Goal: Task Accomplishment & Management: Complete application form

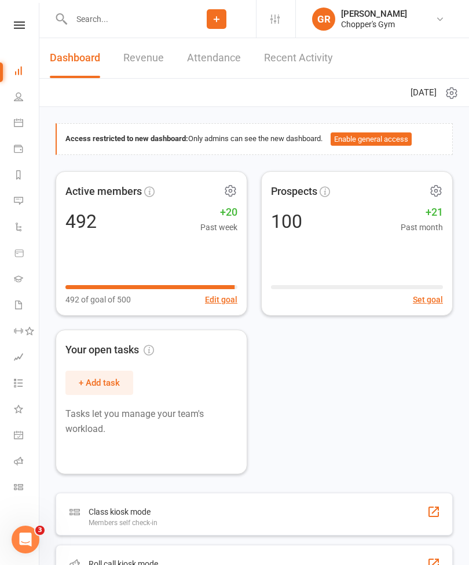
click at [134, 20] on input "text" at bounding box center [122, 19] width 109 height 16
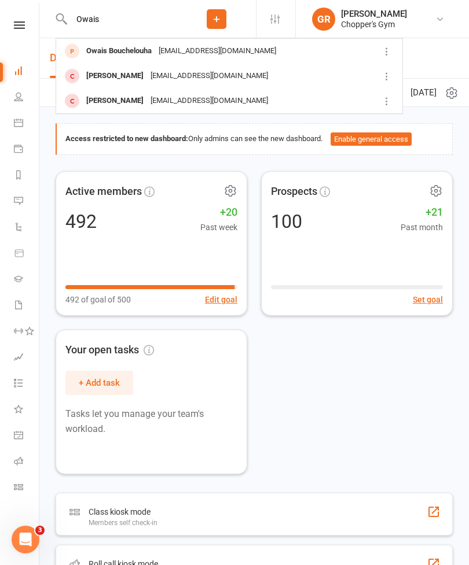
type input "Owais"
click at [156, 56] on div "[EMAIL_ADDRESS][DOMAIN_NAME]" at bounding box center [217, 51] width 124 height 17
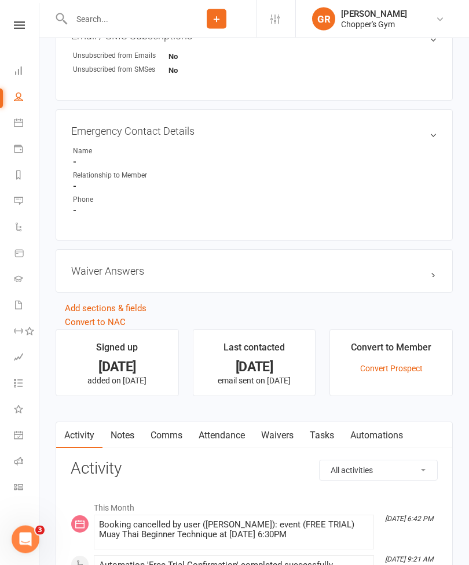
scroll to position [555, 0]
click at [292, 435] on link "Waivers" at bounding box center [277, 435] width 49 height 27
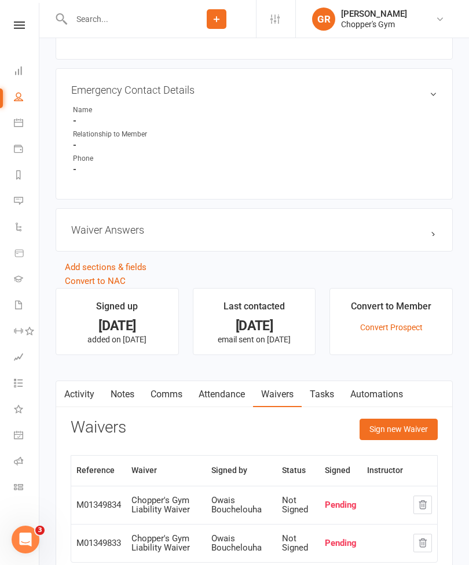
scroll to position [597, 0]
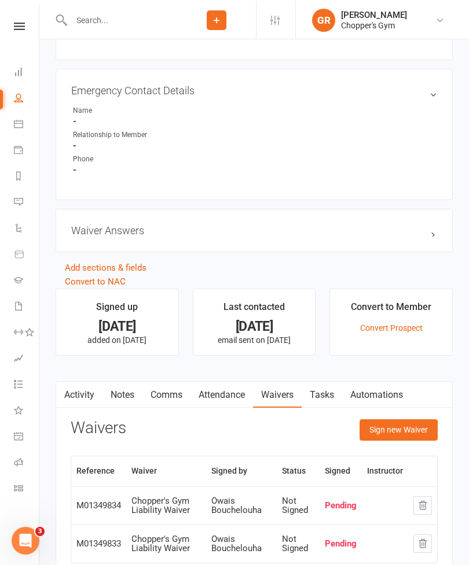
click at [394, 430] on button "Sign new Waiver" at bounding box center [398, 428] width 78 height 21
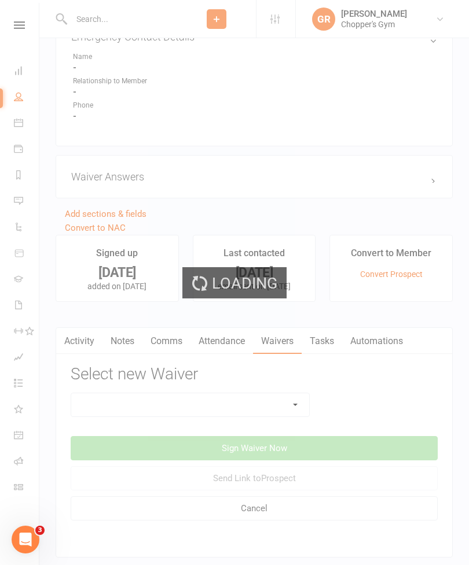
scroll to position [678, 0]
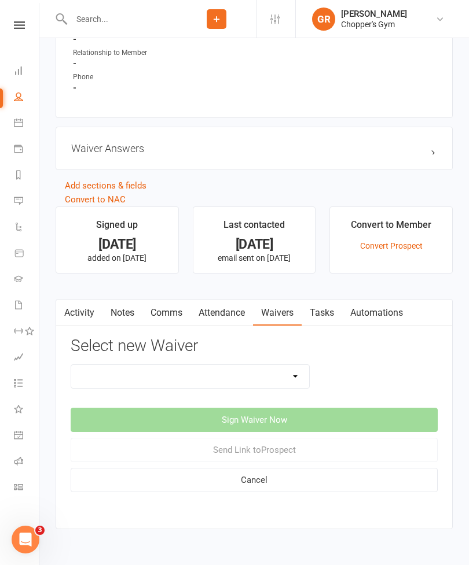
click at [291, 372] on select "12mth Up Front Membership Agreement Chopper's Gym Liability Waiver Chopper's Gy…" at bounding box center [190, 376] width 238 height 23
select select "13474"
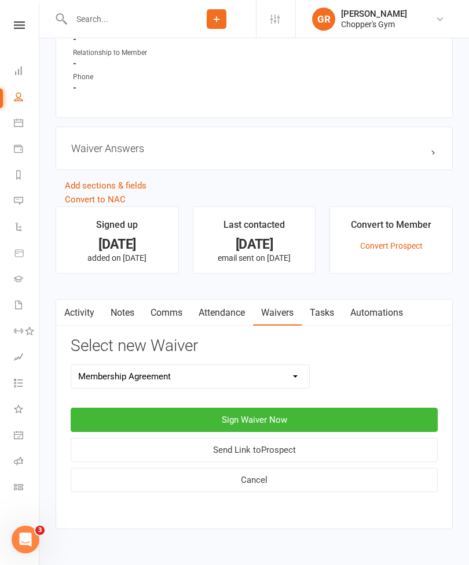
click at [307, 415] on button "Sign Waiver Now" at bounding box center [254, 420] width 367 height 24
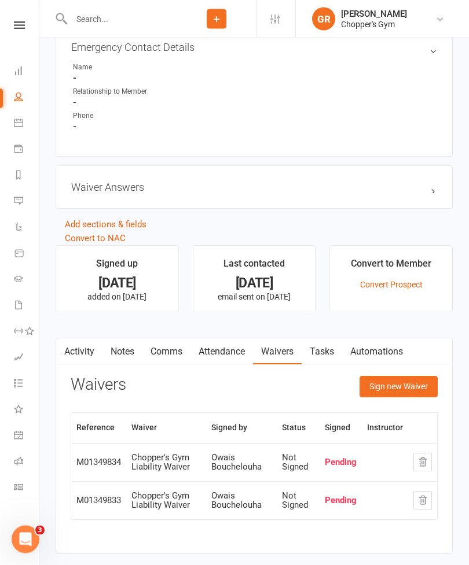
scroll to position [641, 0]
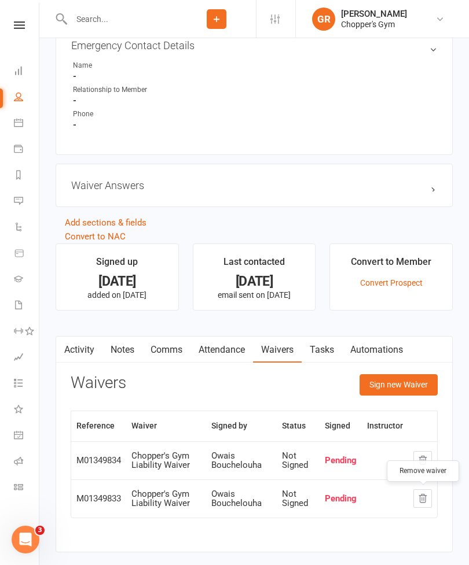
click at [424, 496] on icon "button" at bounding box center [422, 499] width 10 height 10
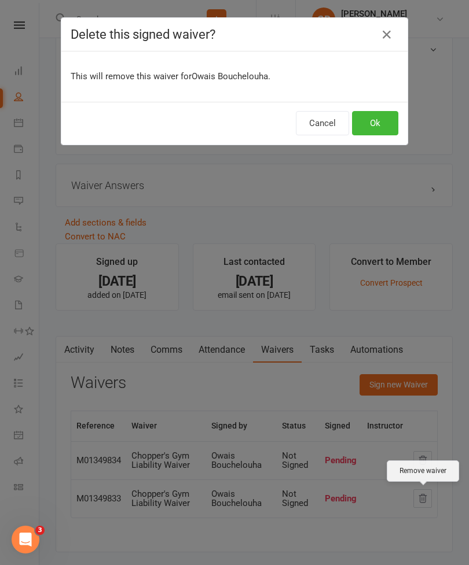
click at [381, 123] on button "Ok" at bounding box center [375, 123] width 46 height 24
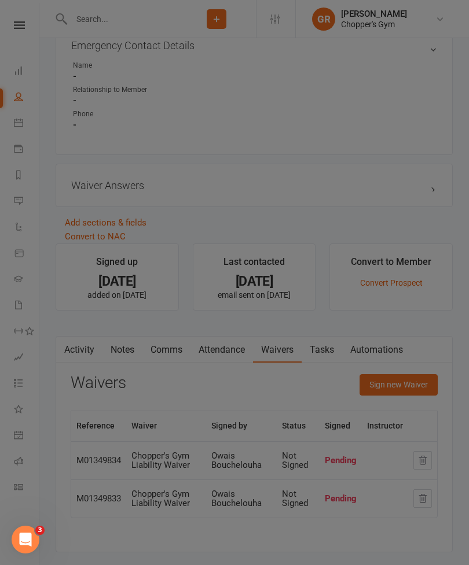
scroll to position [624, 0]
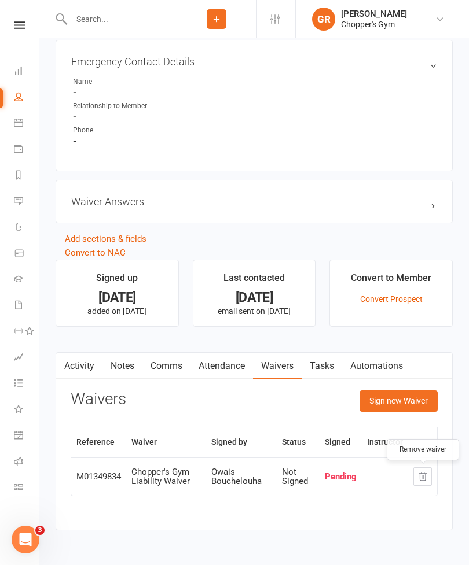
click at [425, 474] on icon "button" at bounding box center [423, 477] width 8 height 8
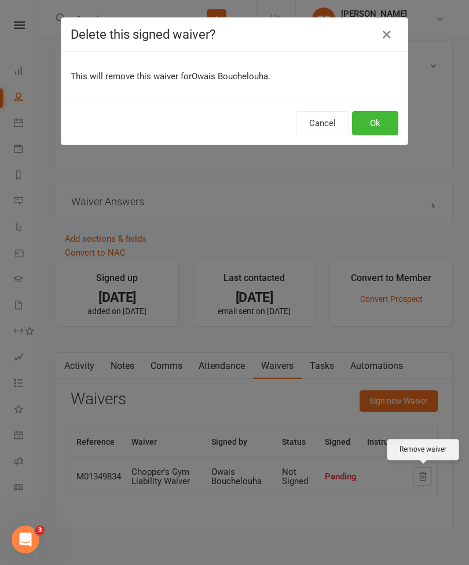
click at [370, 117] on button "Ok" at bounding box center [375, 123] width 46 height 24
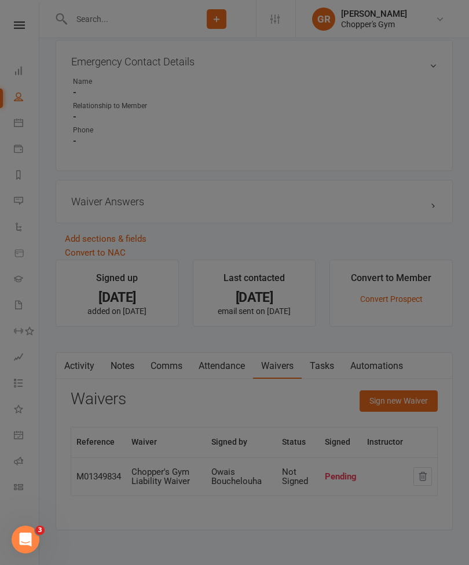
scroll to position [615, 0]
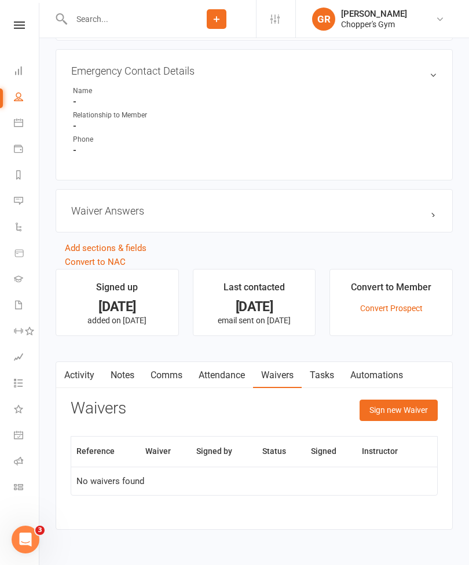
click at [403, 409] on button "Sign new Waiver" at bounding box center [398, 410] width 78 height 21
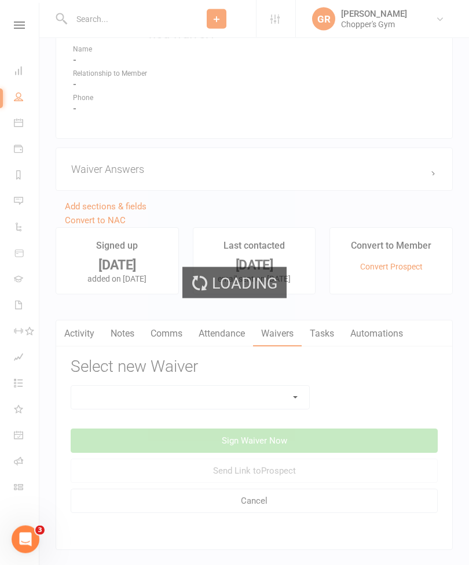
scroll to position [678, 0]
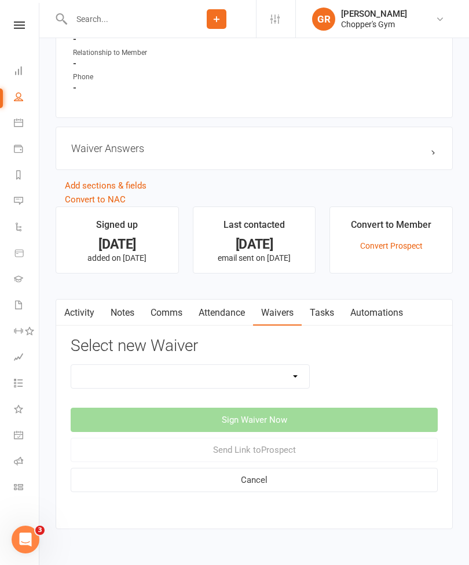
click at [292, 378] on select "12mth Up Front Membership Agreement Chopper's Gym Liability Waiver Chopper's Gy…" at bounding box center [190, 376] width 238 height 23
select select "13474"
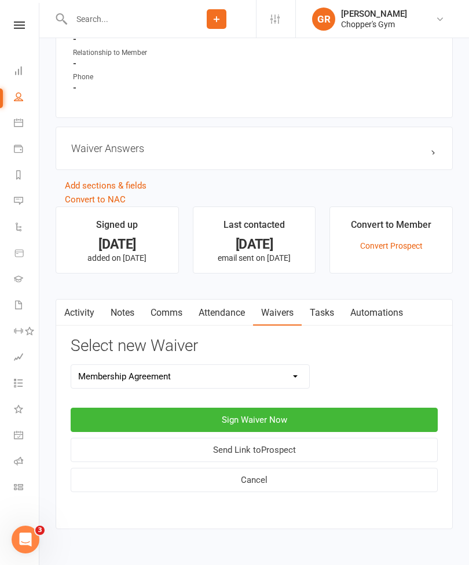
click at [303, 450] on button "Send Link to [GEOGRAPHIC_DATA]" at bounding box center [254, 450] width 367 height 24
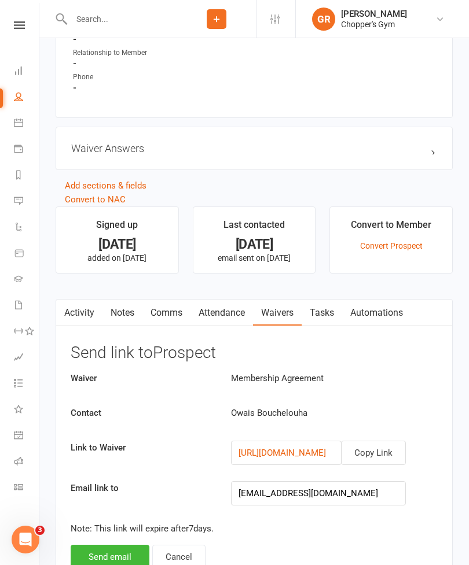
click at [119, 557] on button "Send email" at bounding box center [110, 557] width 79 height 24
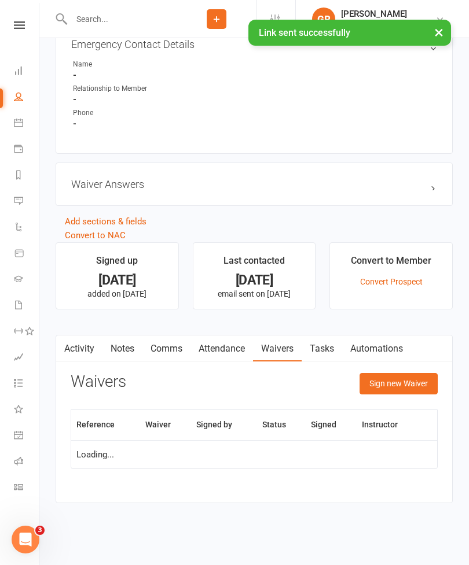
scroll to position [615, 0]
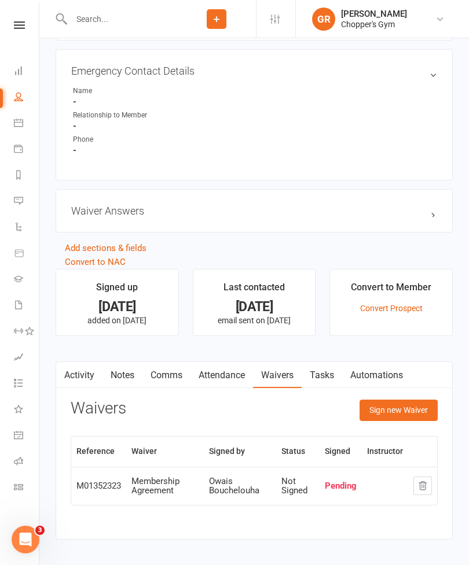
click at [152, 16] on input "text" at bounding box center [122, 19] width 109 height 16
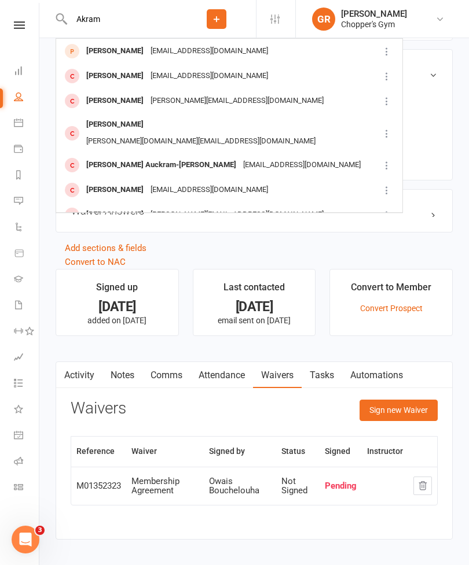
type input "Akram"
click at [180, 50] on div "[EMAIL_ADDRESS][DOMAIN_NAME]" at bounding box center [209, 51] width 124 height 17
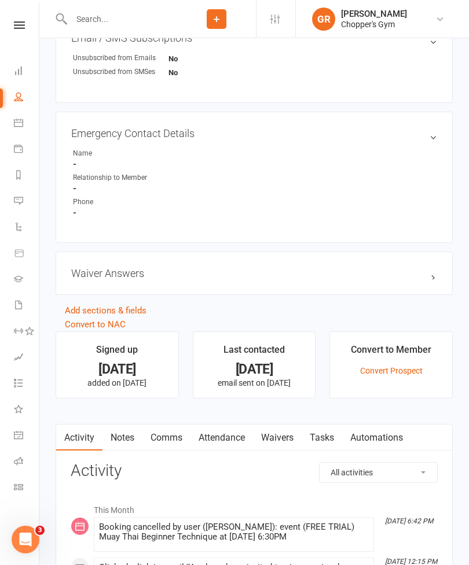
scroll to position [553, 0]
click at [278, 439] on link "Waivers" at bounding box center [277, 438] width 49 height 27
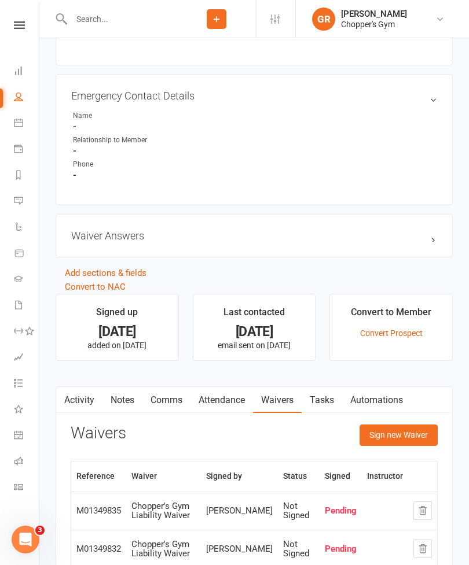
click at [407, 435] on button "Sign new Waiver" at bounding box center [398, 435] width 78 height 21
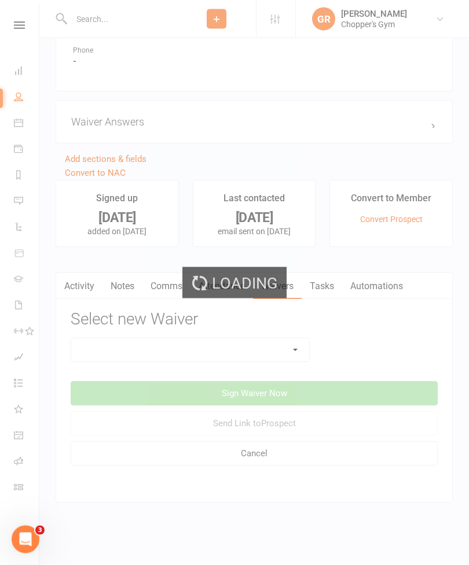
scroll to position [715, 0]
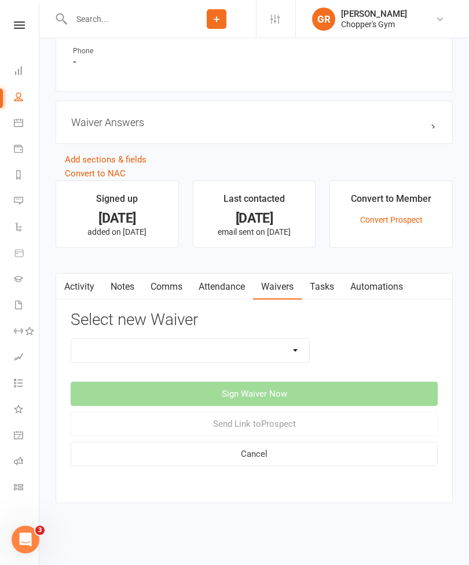
click at [283, 340] on select "12mth Up Front Membership Agreement Chopper's Gym Liability Waiver Chopper's Gy…" at bounding box center [190, 350] width 238 height 23
select select "13474"
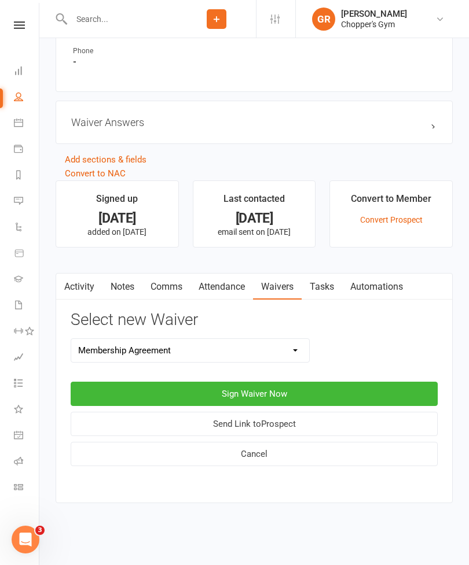
click at [339, 382] on button "Sign Waiver Now" at bounding box center [254, 394] width 367 height 24
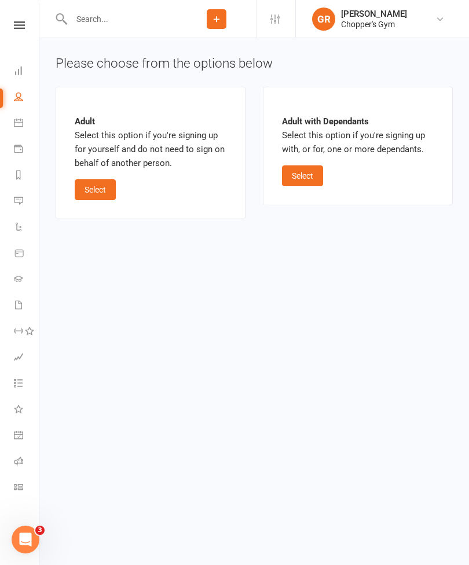
click at [308, 165] on button "Select" at bounding box center [302, 175] width 41 height 21
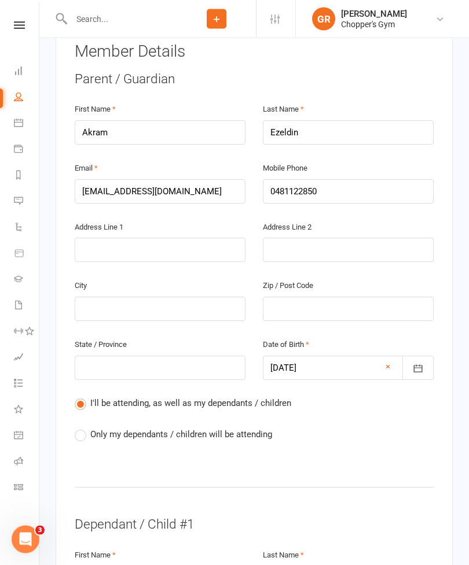
scroll to position [238, 0]
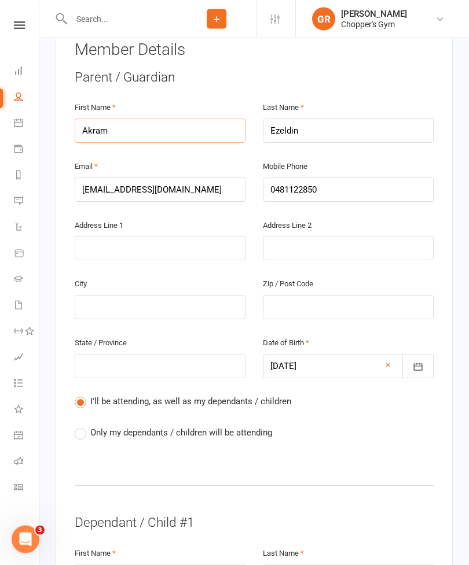
click at [190, 119] on input "Akram" at bounding box center [160, 131] width 171 height 24
click at [100, 119] on input "Akram" at bounding box center [160, 131] width 171 height 24
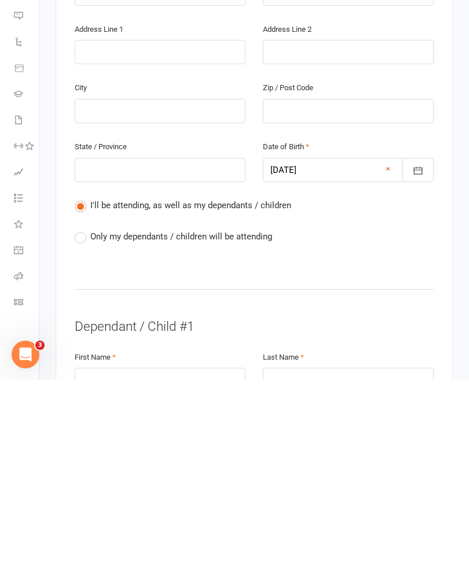
scroll to position [274, 0]
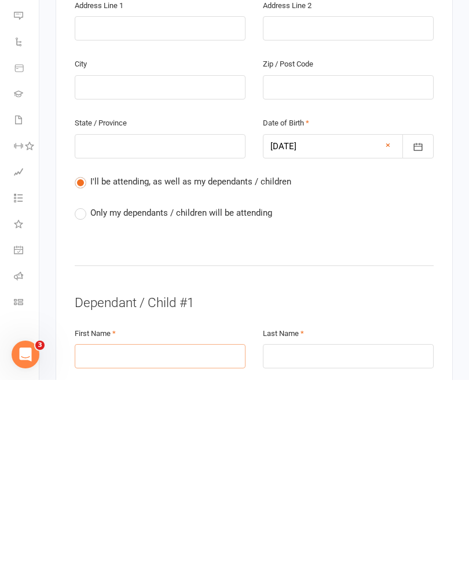
click at [180, 529] on input "text" at bounding box center [160, 541] width 171 height 24
click at [171, 529] on input "text" at bounding box center [160, 541] width 171 height 24
paste input "Akram"
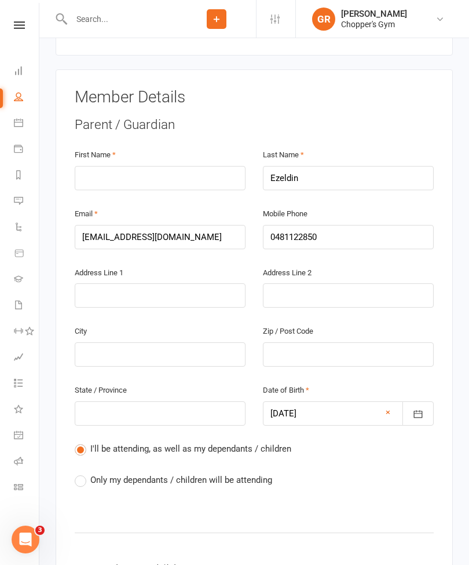
scroll to position [124, 0]
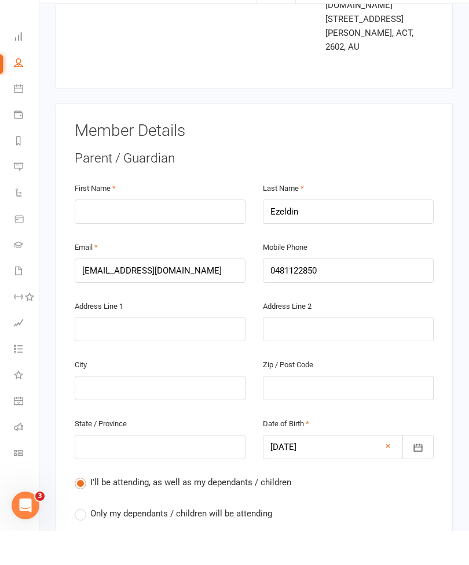
type input "Akram"
click at [299, 234] on input "Ezeldin" at bounding box center [348, 246] width 171 height 24
click at [284, 234] on input "Ezeldin" at bounding box center [348, 246] width 171 height 24
click at [287, 234] on input "Ezeldin" at bounding box center [348, 246] width 171 height 24
click at [286, 234] on input "Ezeldin" at bounding box center [348, 246] width 171 height 24
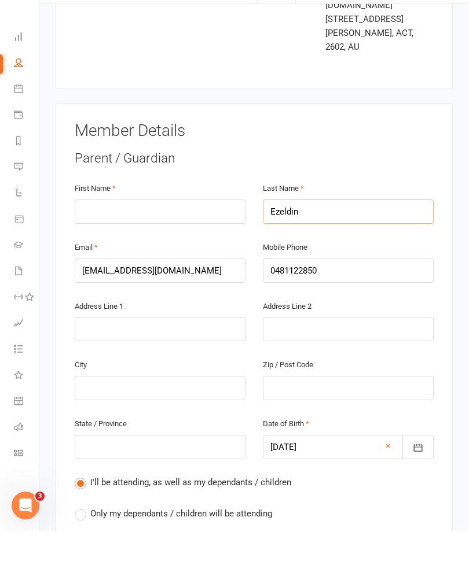
click at [285, 234] on input "Ezeldin" at bounding box center [348, 246] width 171 height 24
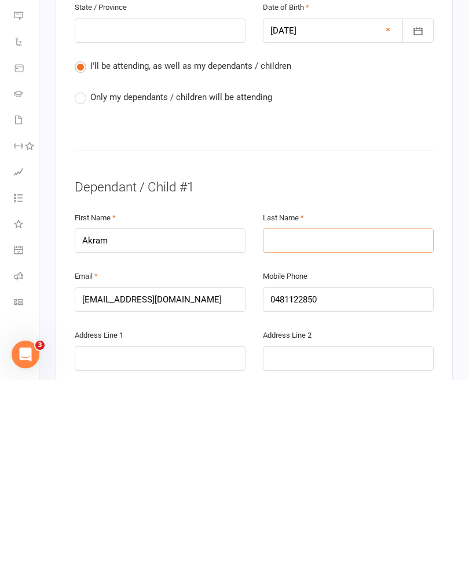
click at [314, 414] on input "text" at bounding box center [348, 426] width 171 height 24
paste input "Ezeldin"
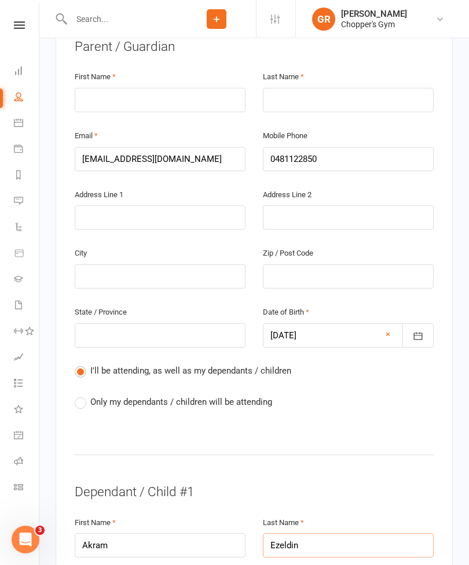
scroll to position [269, 0]
type input "Ezeldin"
click at [311, 148] on input "0481122850" at bounding box center [348, 160] width 171 height 24
click at [304, 148] on input "0481122850" at bounding box center [348, 160] width 171 height 24
click at [305, 148] on input "0481122850" at bounding box center [348, 160] width 171 height 24
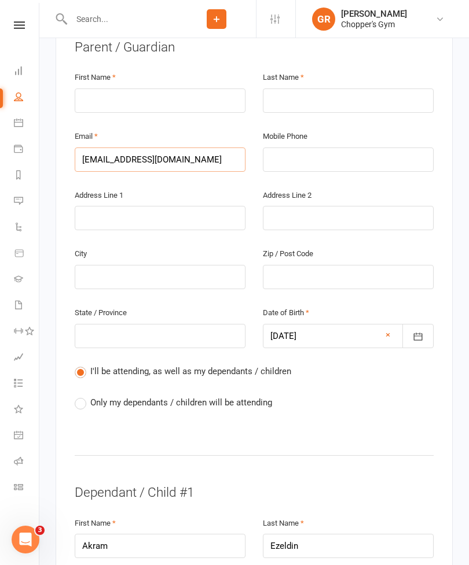
click at [153, 148] on input "[EMAIL_ADDRESS][DOMAIN_NAME]" at bounding box center [160, 160] width 171 height 24
click at [152, 148] on input "[EMAIL_ADDRESS][DOMAIN_NAME]" at bounding box center [160, 160] width 171 height 24
type input "[EMAIL_ADDRESS][DOMAIN_NAME]"
type input "akramezeldin2011@gmail.c"
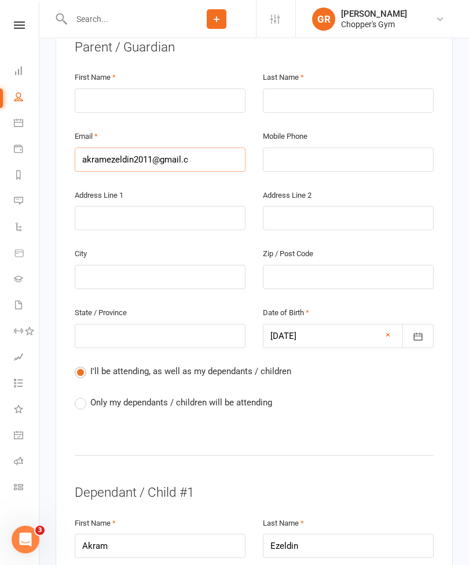
type input "akramezeldin2011@gmail.c"
type input "[EMAIL_ADDRESS]."
type input "[EMAIL_ADDRESS]"
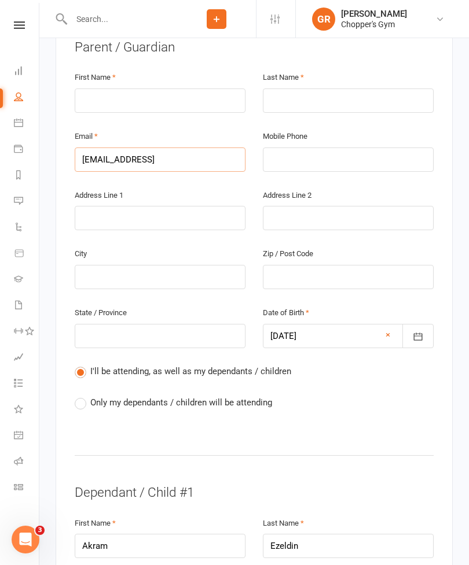
type input "akramezeldin2011@gmai"
type input "akramezeldin2011@gma"
type input "akramezeldin2011@gm"
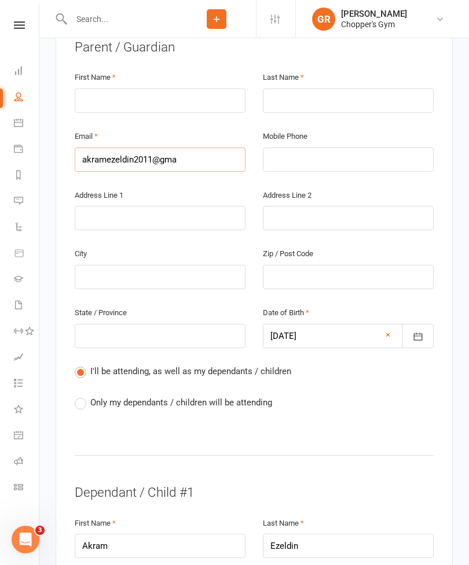
type input "akramezeldin2011@gm"
type input "akramezeldin2011@g"
type input "akramezeldin2011@"
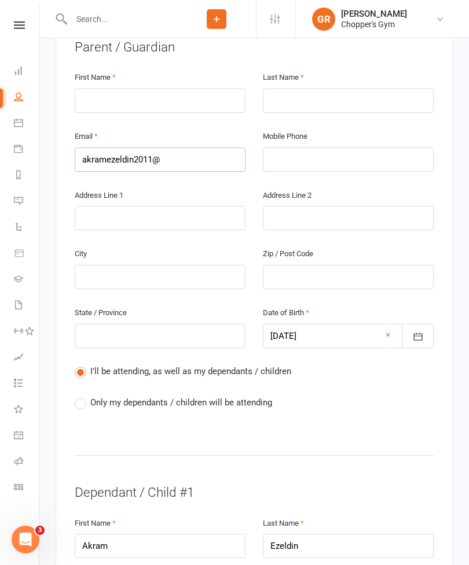
type input "akramezeldin2011"
type input "akramezeldin201"
type input "akramezeldin20"
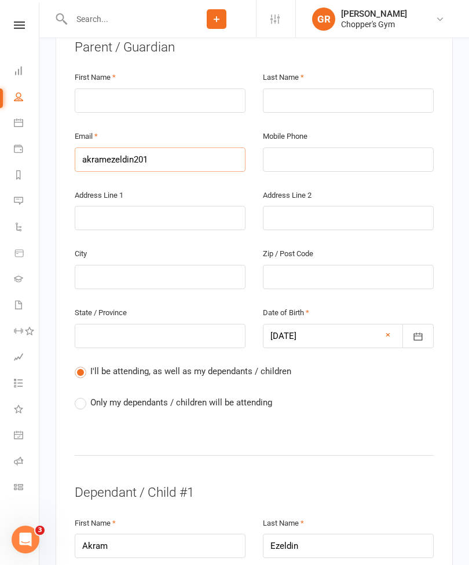
type input "akramezeldin20"
type input "akramezeldin2"
type input "akramezeldin"
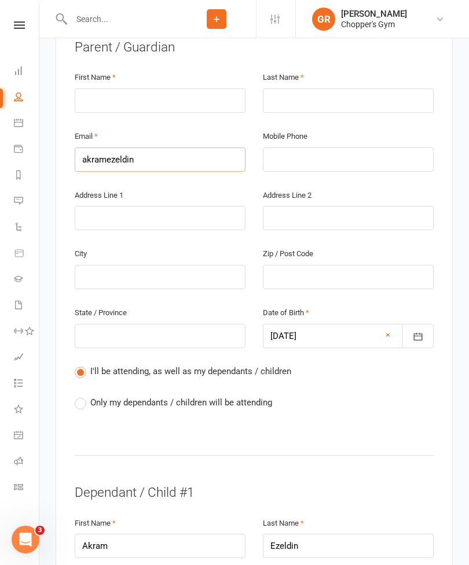
type input "akramezeldi"
type input "akramezeld"
type input "akramezel"
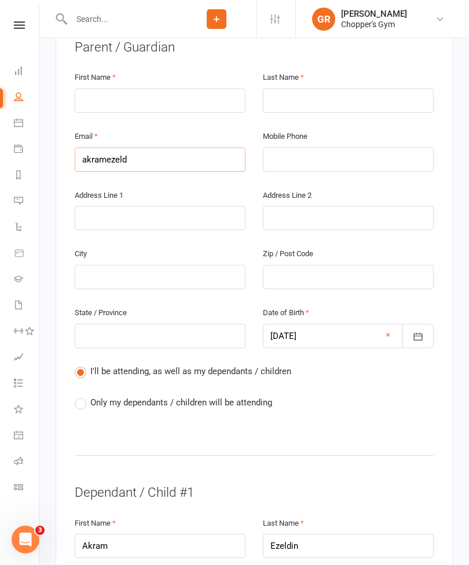
type input "akramezel"
type input "akrameze"
type input "akramez"
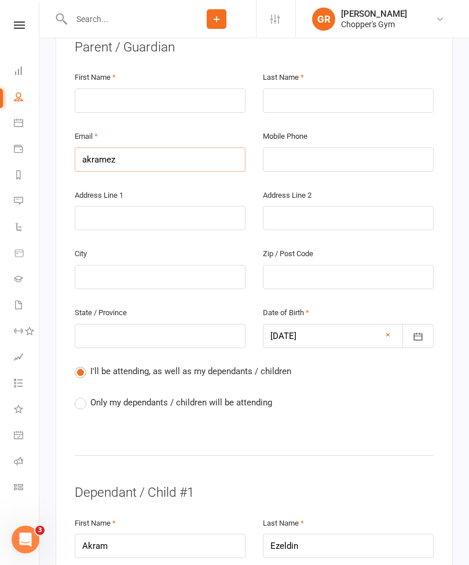
type input "akrame"
type input "akram"
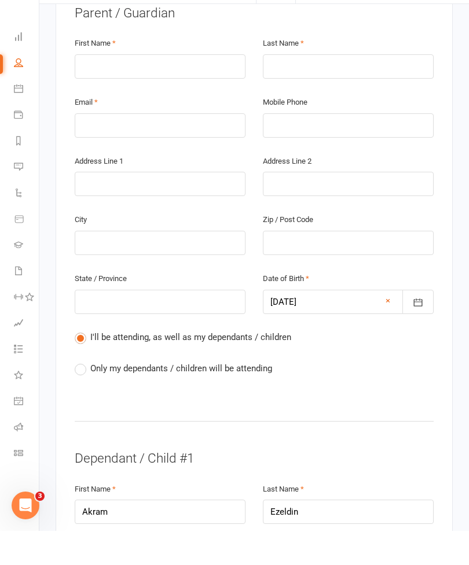
click at [382, 324] on div at bounding box center [348, 336] width 171 height 24
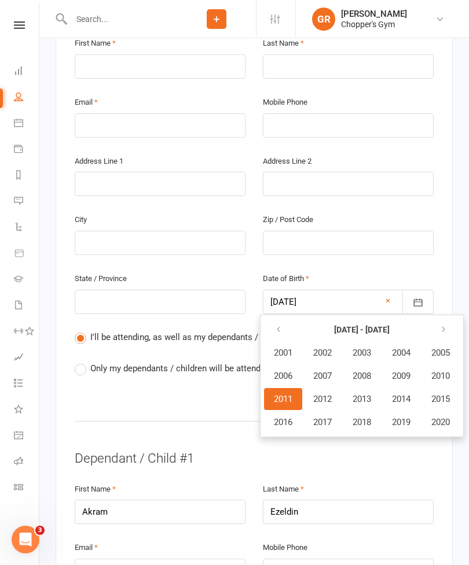
click at [441, 226] on div "Zip / Post Code" at bounding box center [348, 241] width 188 height 59
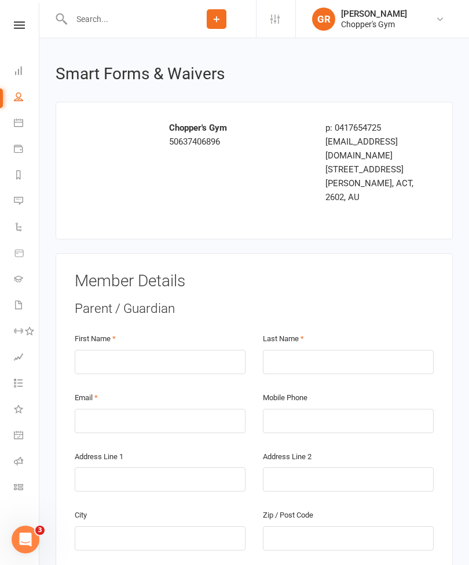
scroll to position [0, 0]
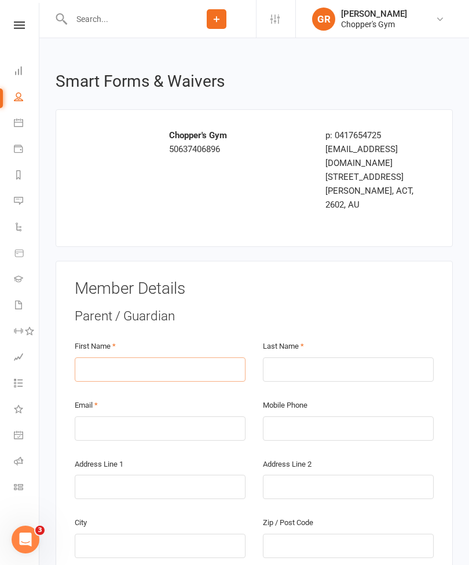
click at [181, 358] on input "text" at bounding box center [160, 370] width 171 height 24
type input "Amel"
click at [326, 339] on div "Last Name" at bounding box center [348, 360] width 171 height 43
click at [326, 358] on input "text" at bounding box center [348, 370] width 171 height 24
type input "[DEMOGRAPHIC_DATA]"
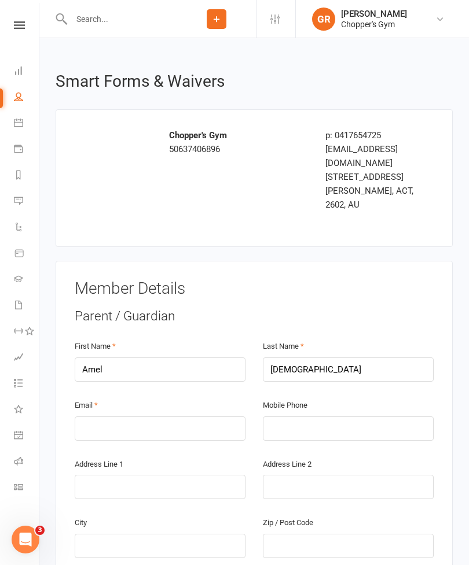
click at [421, 307] on div "Parent / Guardian" at bounding box center [254, 316] width 359 height 19
click at [142, 417] on input "text" at bounding box center [160, 429] width 171 height 24
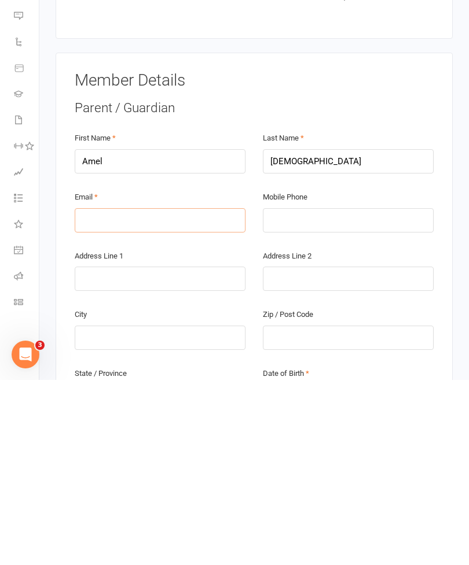
type input "a"
type input "ak"
type input "akr"
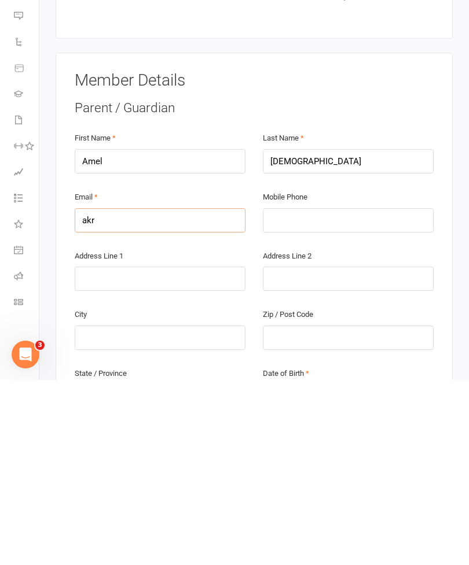
type input "akr"
type input "akra"
type input "akram"
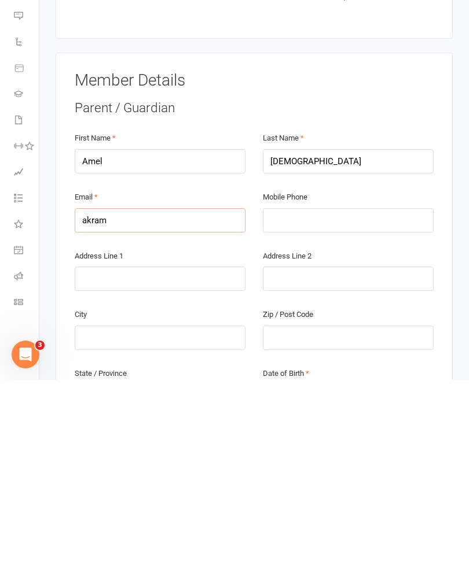
type input "akrame"
type input "akramez"
type input "akrameze"
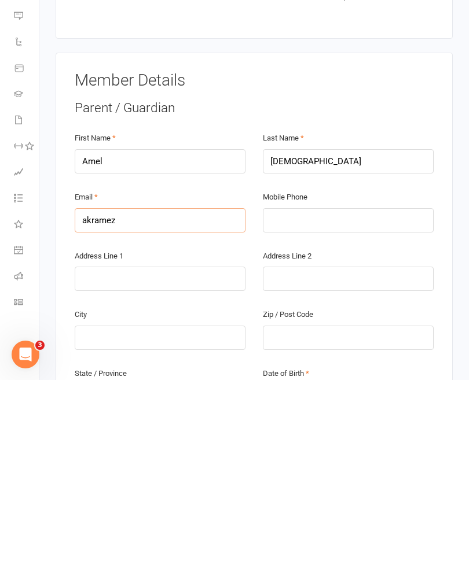
type input "akrameze"
type input "akramezek"
type input "akrameze"
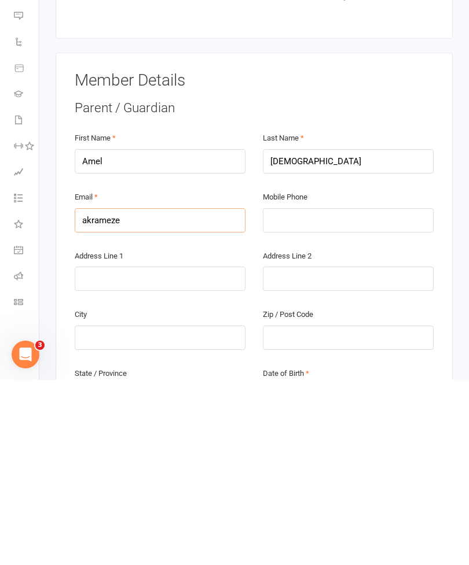
type input "akramezel"
type input "akramezeld"
type input "akramezeldi"
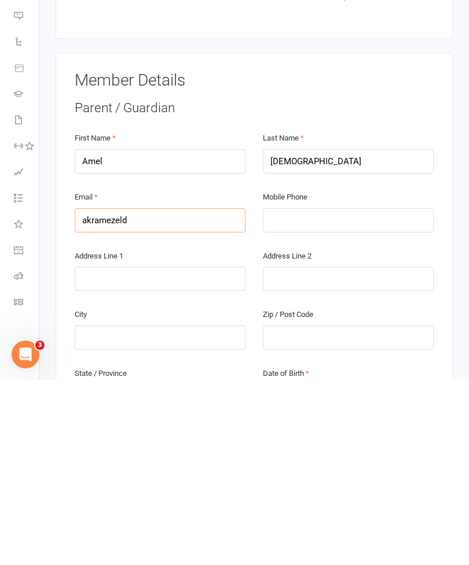
type input "akramezeldi"
type input "akramezeldin"
type input "akramezeldin2"
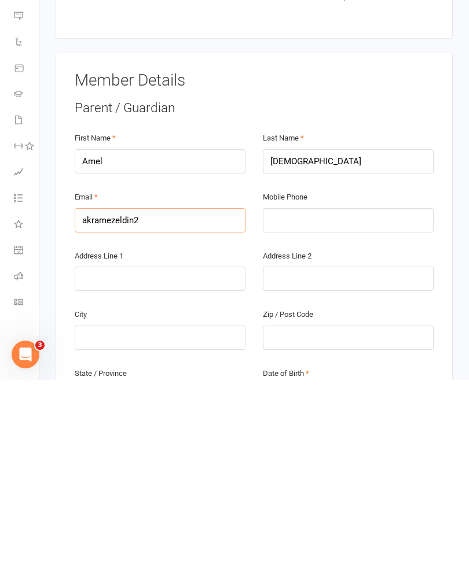
type input "akramezeldin20"
type input "akramezeldin201"
type input "akramezeldin2011"
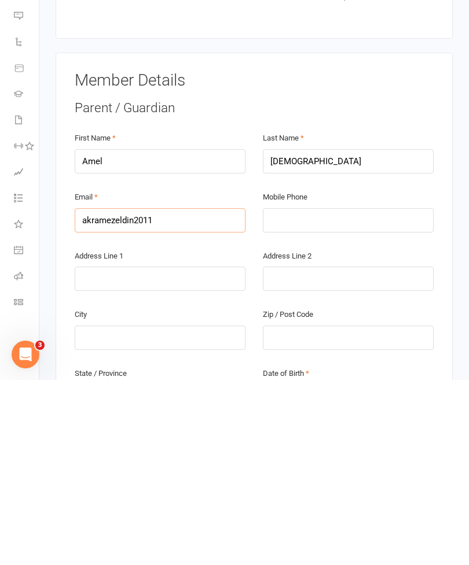
type input "akramezeldin2011"
type input "akramezeldin2011@"
type input "akramezeldin2011@g"
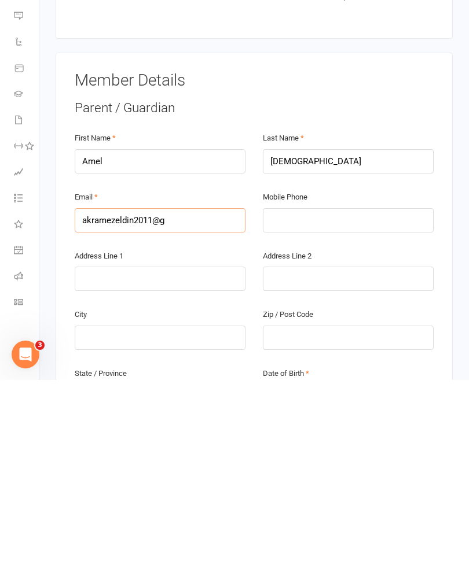
type input "akramezeldin2011@gm"
type input "akramezeldin2011@gma"
type input "akramezeldin2011@gmai"
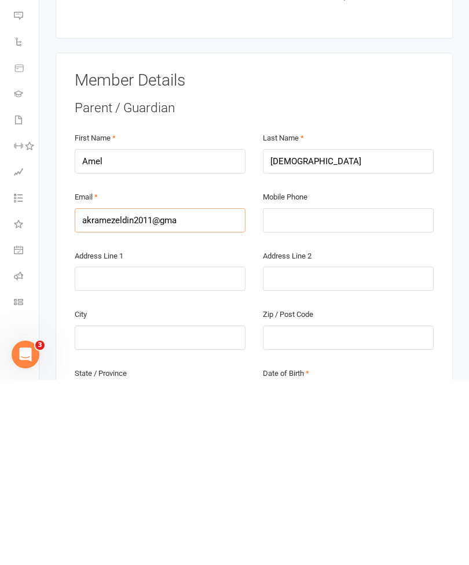
type input "akramezeldin2011@gmai"
type input "[EMAIL_ADDRESS]"
click at [332, 393] on input "text" at bounding box center [348, 405] width 171 height 24
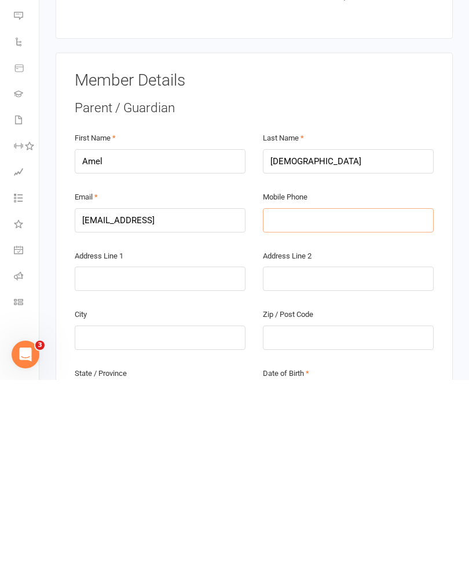
type input "0"
type input "04"
type input "048"
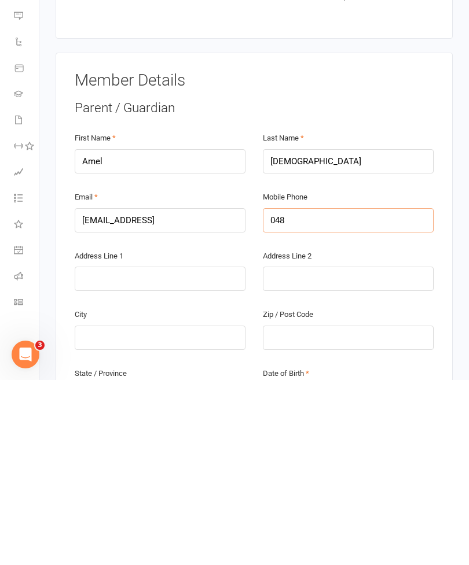
type input "048"
type input "0488"
type input "048"
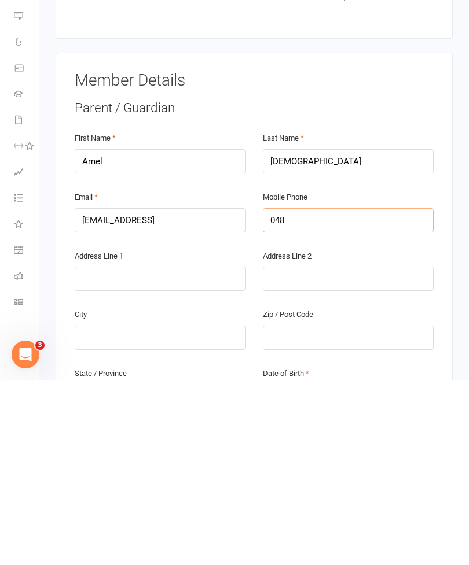
type input "0481"
type input "04811"
type input "048112"
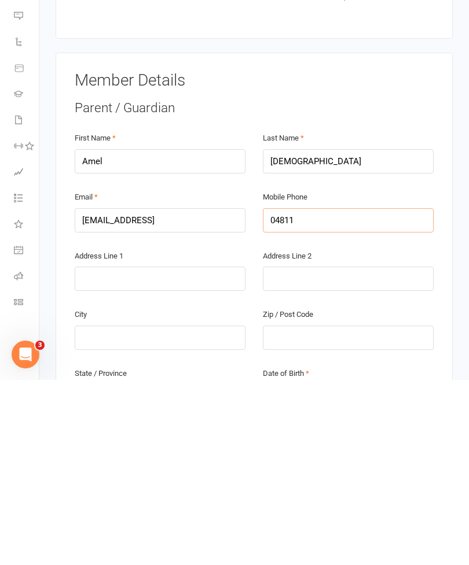
type input "048112"
type input "0481122"
type input "04811228"
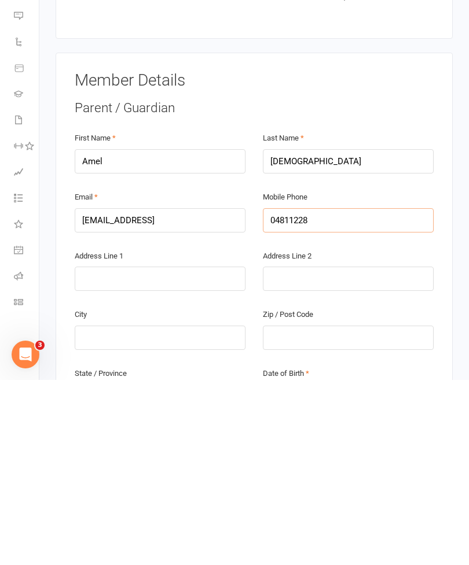
type input "048112285"
type input "0481122850"
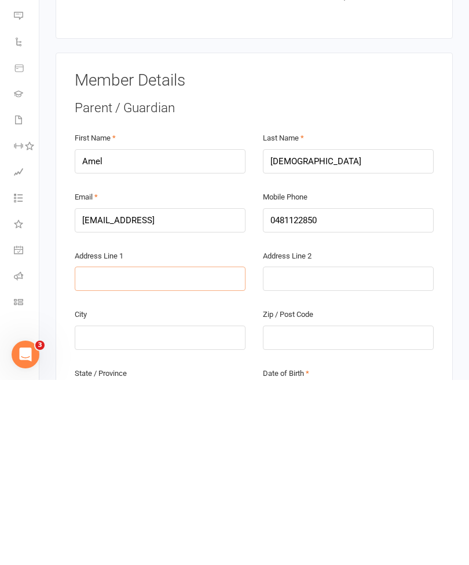
click at [175, 452] on input "text" at bounding box center [160, 464] width 171 height 24
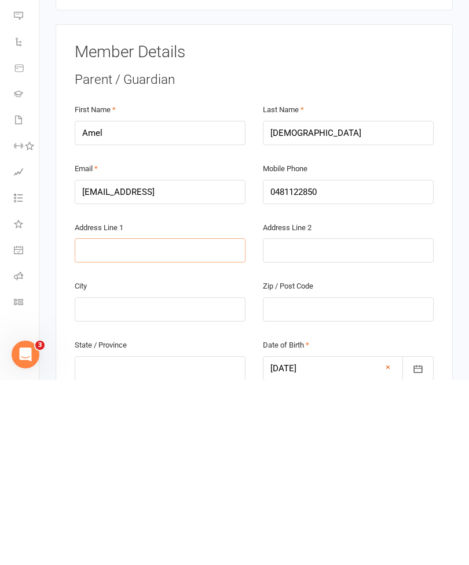
scroll to position [62, 0]
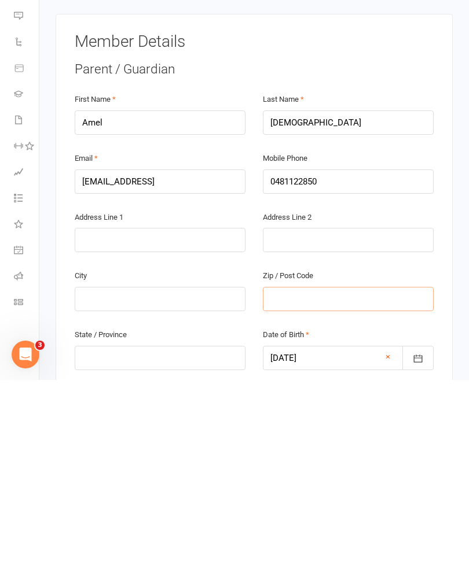
click at [334, 472] on input "text" at bounding box center [348, 484] width 171 height 24
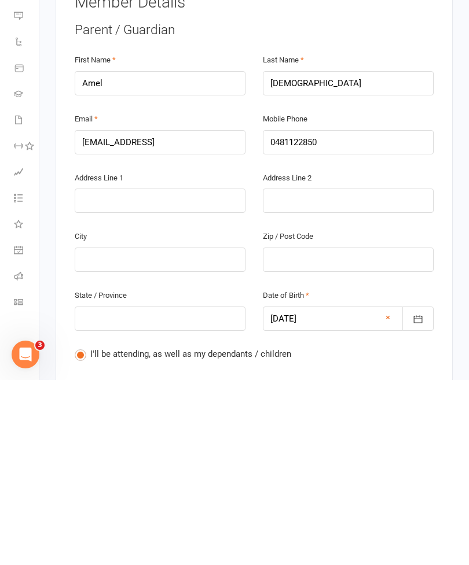
click at [362, 532] on div "I'll be attending, as well as my dependants / children Only my dependants / chi…" at bounding box center [254, 563] width 359 height 62
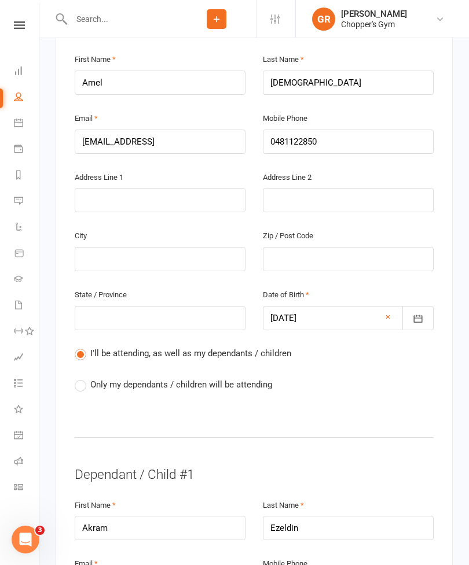
click at [352, 306] on div at bounding box center [348, 318] width 171 height 24
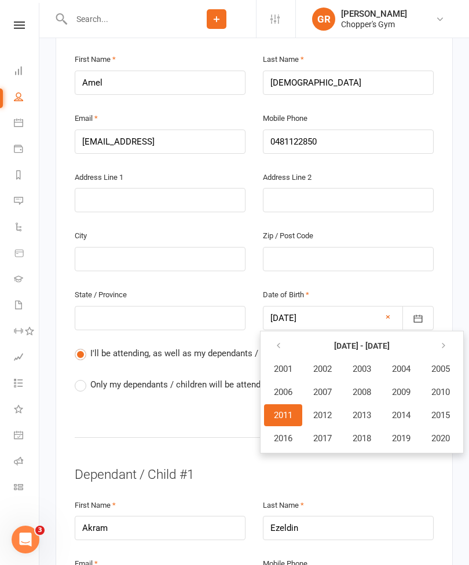
click at [176, 428] on hr at bounding box center [254, 438] width 359 height 20
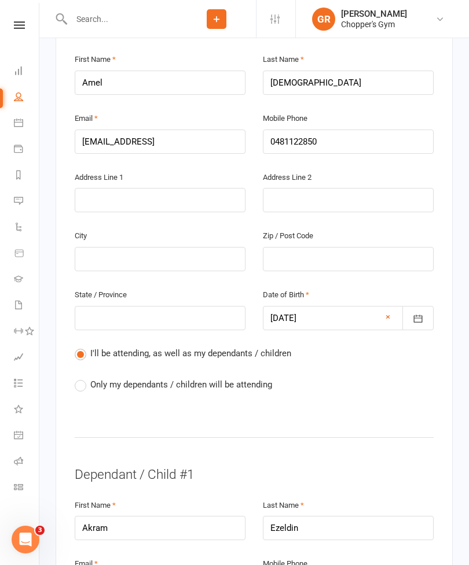
click at [375, 306] on div at bounding box center [348, 318] width 171 height 24
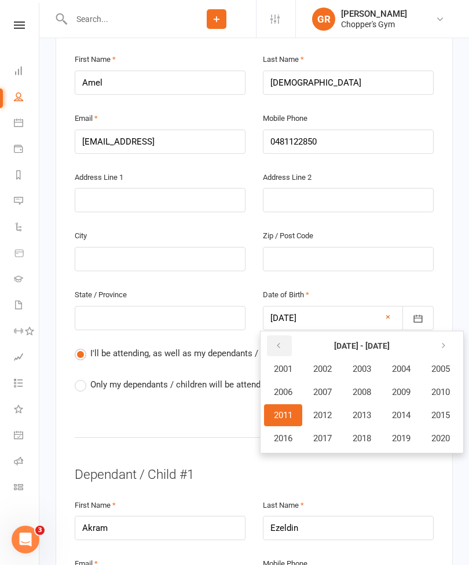
click at [273, 336] on button "button" at bounding box center [279, 346] width 25 height 21
click at [282, 341] on icon "button" at bounding box center [278, 345] width 8 height 9
click at [441, 336] on button "button" at bounding box center [444, 346] width 25 height 21
click at [277, 341] on icon "button" at bounding box center [278, 345] width 8 height 9
click at [363, 341] on strong "[DATE] - [DATE]" at bounding box center [362, 345] width 56 height 9
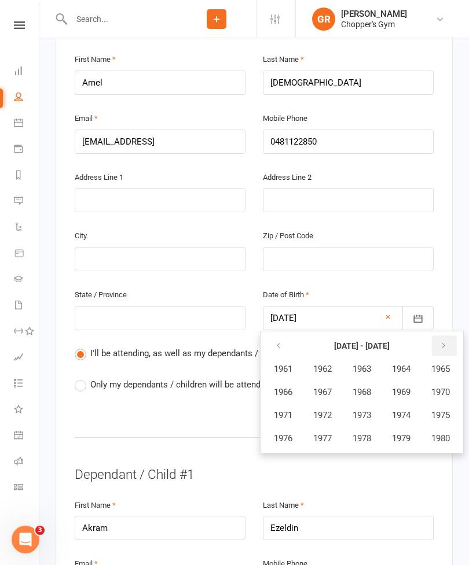
click at [447, 341] on icon "button" at bounding box center [443, 345] width 8 height 9
click at [270, 336] on button "button" at bounding box center [279, 346] width 25 height 21
click at [278, 341] on icon "button" at bounding box center [278, 345] width 8 height 9
click at [440, 336] on button "button" at bounding box center [444, 346] width 25 height 21
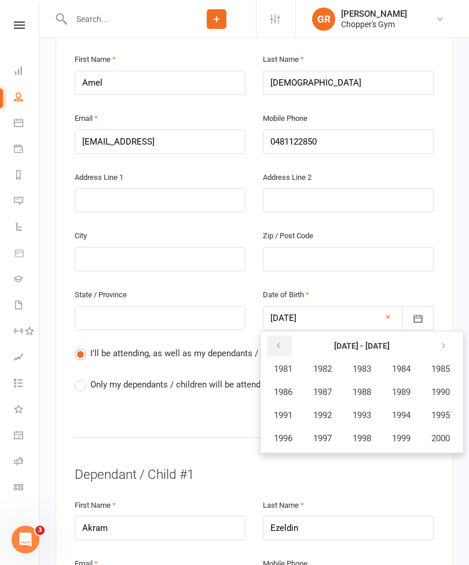
click at [281, 341] on icon "button" at bounding box center [278, 345] width 8 height 9
click at [284, 433] on span "1976" at bounding box center [283, 438] width 19 height 10
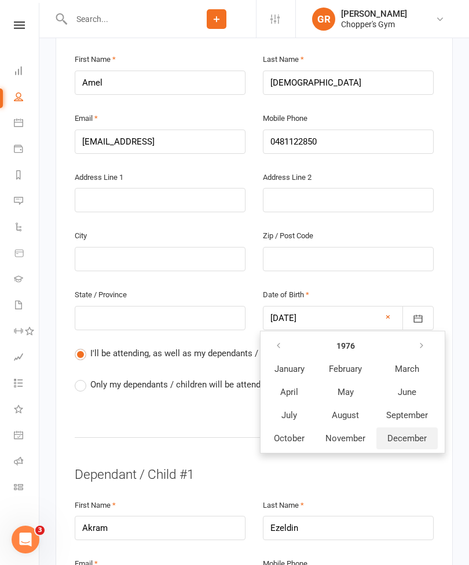
click at [411, 433] on span "December" at bounding box center [406, 438] width 39 height 10
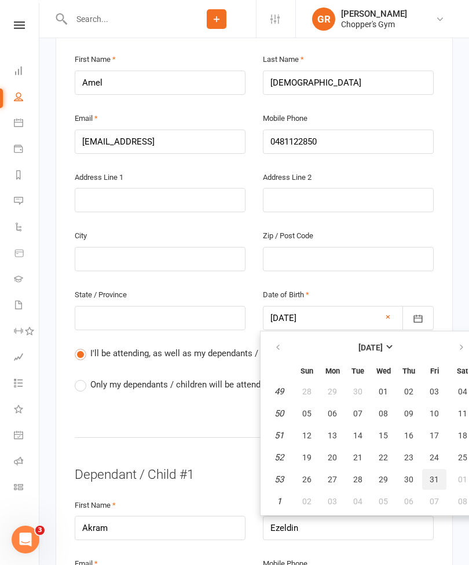
click at [435, 475] on span "31" at bounding box center [433, 479] width 9 height 9
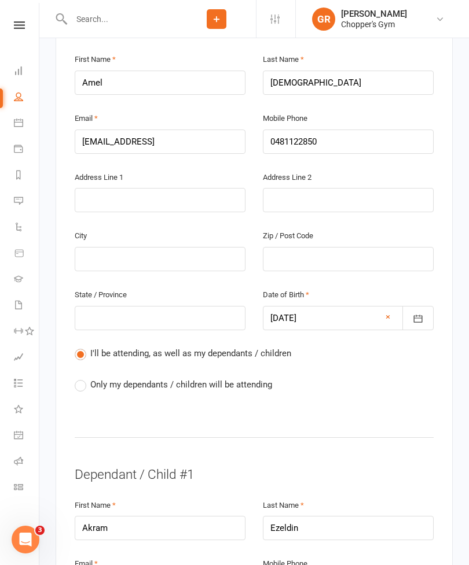
type input "[DATE]"
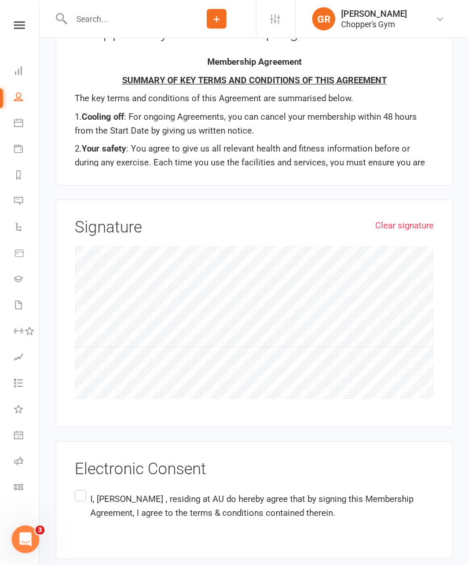
scroll to position [1421, 0]
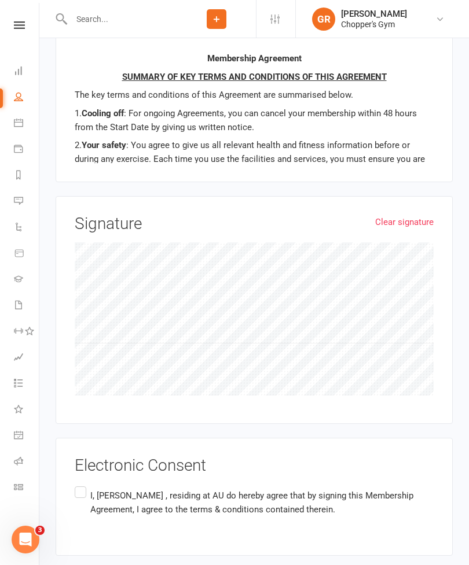
click at [83, 484] on label "I, [PERSON_NAME] , residing at AU do hereby agree that by signing this Membersh…" at bounding box center [254, 502] width 359 height 36
click at [82, 484] on input "I, [PERSON_NAME] , residing at AU do hereby agree that by signing this Membersh…" at bounding box center [79, 484] width 8 height 0
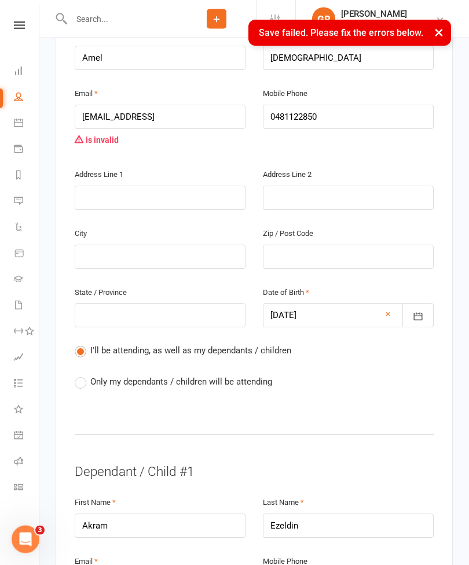
scroll to position [237, 0]
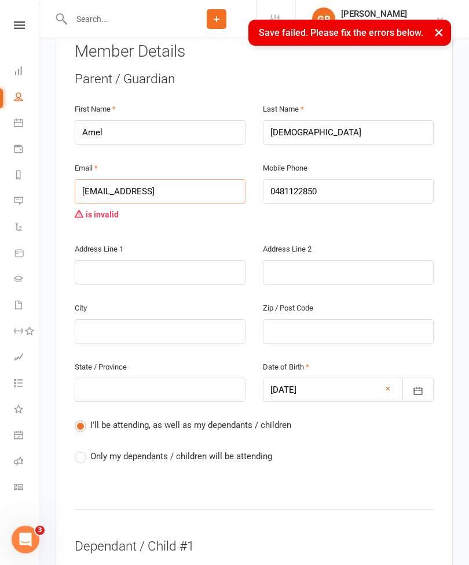
click at [217, 179] on input "[EMAIL_ADDRESS]" at bounding box center [160, 191] width 171 height 24
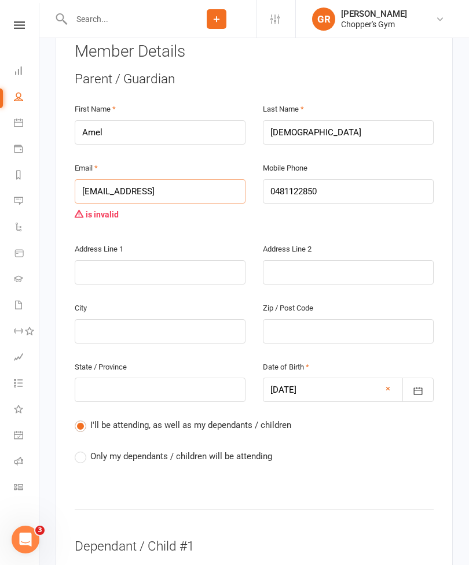
type input "[EMAIL_ADDRESS]."
type input "akramezeldin2011@gmail.c"
type input "[EMAIL_ADDRESS][DOMAIN_NAME]"
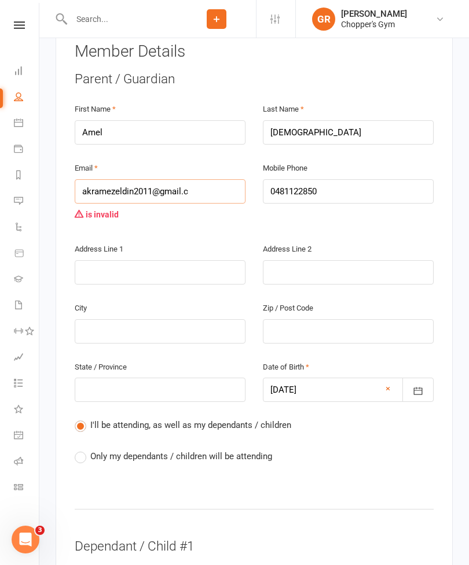
type input "[EMAIL_ADDRESS][DOMAIN_NAME]"
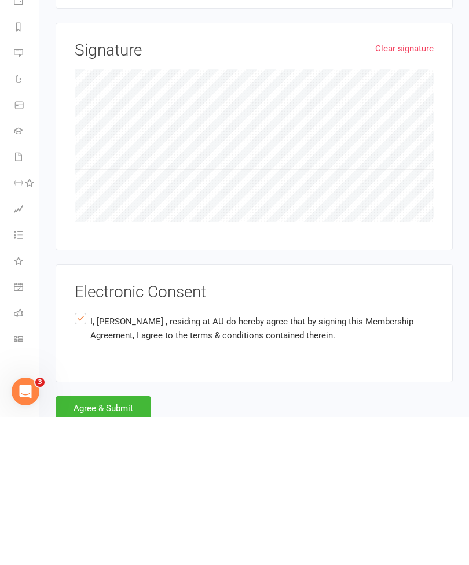
scroll to position [1496, 0]
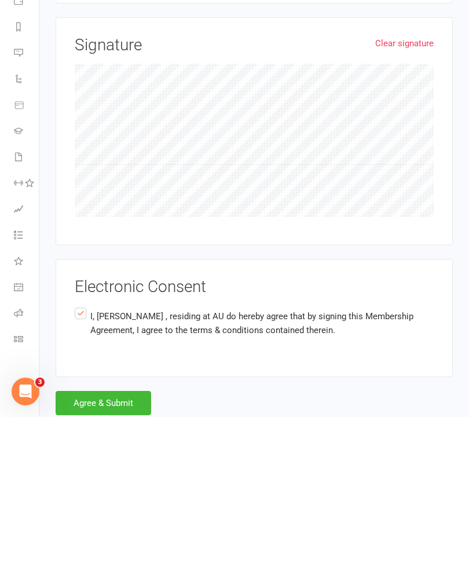
type input "[EMAIL_ADDRESS][DOMAIN_NAME]"
click at [117, 539] on button "Agree & Submit" at bounding box center [103, 551] width 95 height 24
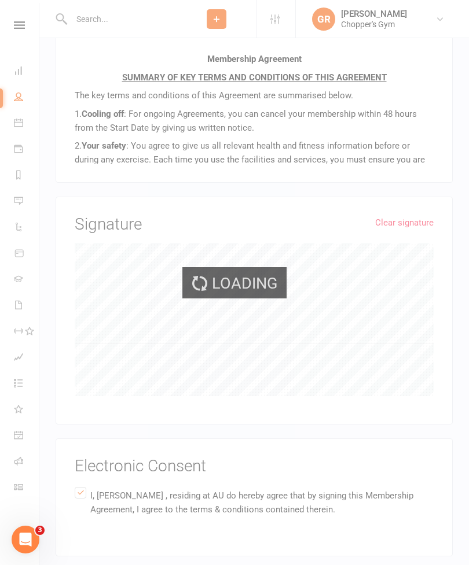
scroll to position [1421, 0]
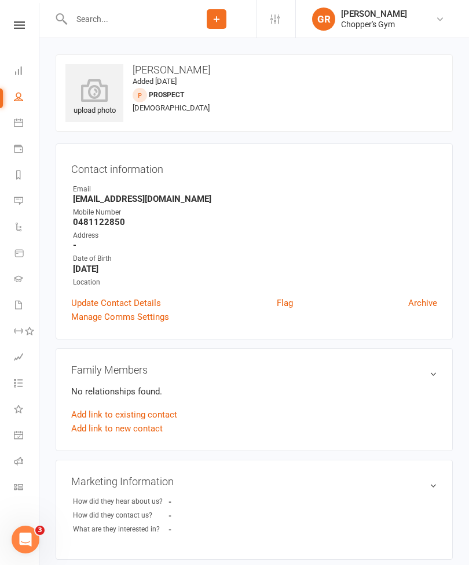
click at [144, 18] on input "text" at bounding box center [122, 19] width 109 height 16
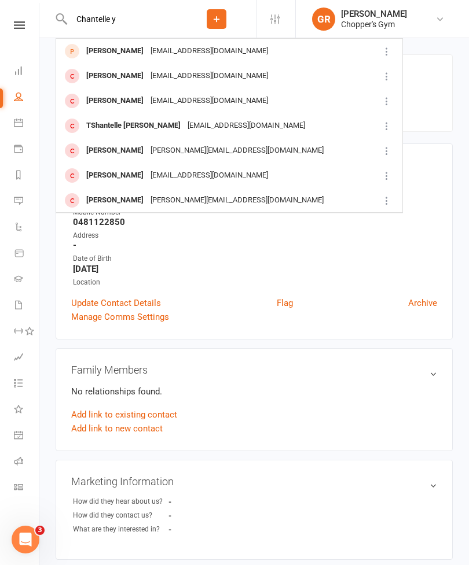
type input "Chantelle y"
click at [157, 47] on div "[EMAIL_ADDRESS][DOMAIN_NAME]" at bounding box center [209, 51] width 124 height 17
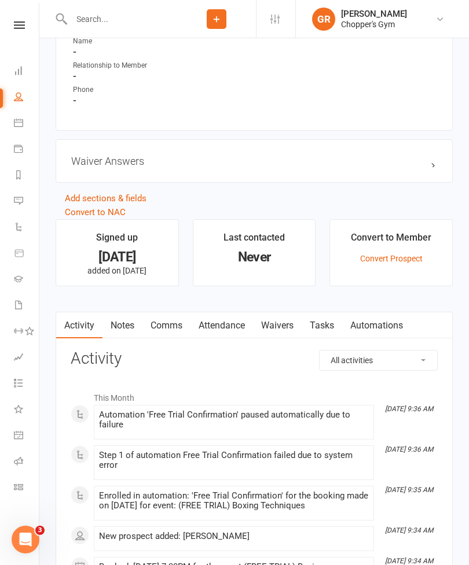
click at [288, 325] on link "Waivers" at bounding box center [277, 325] width 49 height 27
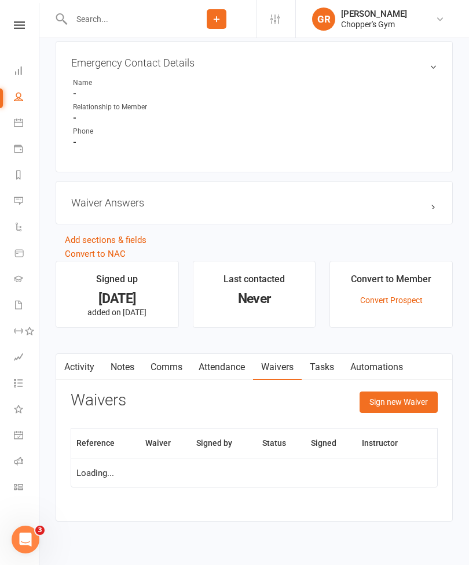
scroll to position [624, 0]
click at [409, 395] on button "Sign new Waiver" at bounding box center [398, 401] width 78 height 21
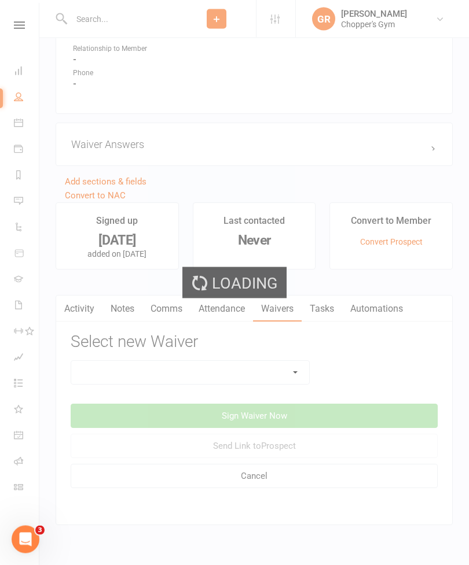
scroll to position [715, 0]
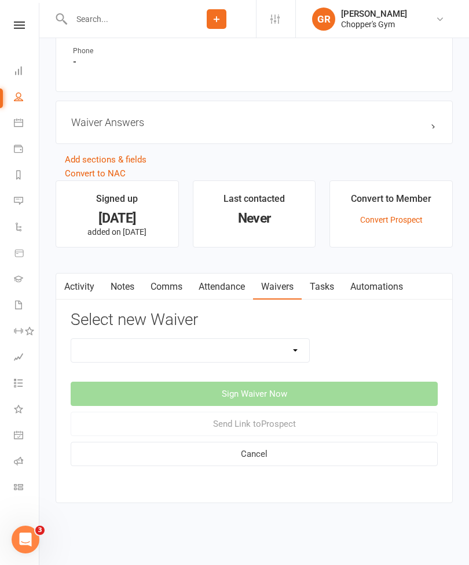
click at [295, 339] on select "12mth Up Front Membership Agreement Chopper's Gym Liability Waiver Chopper's Gy…" at bounding box center [190, 350] width 238 height 23
select select "13474"
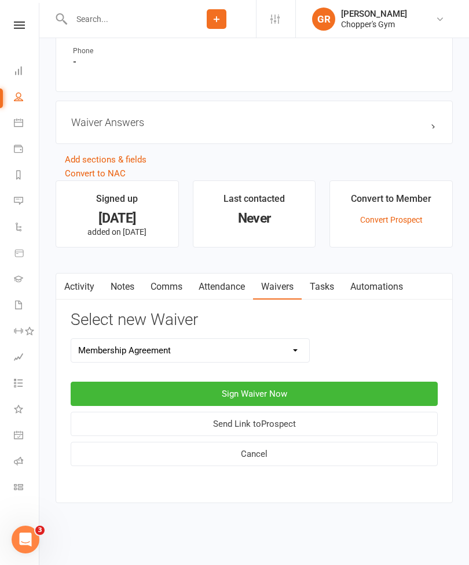
click at [301, 382] on button "Sign Waiver Now" at bounding box center [254, 394] width 367 height 24
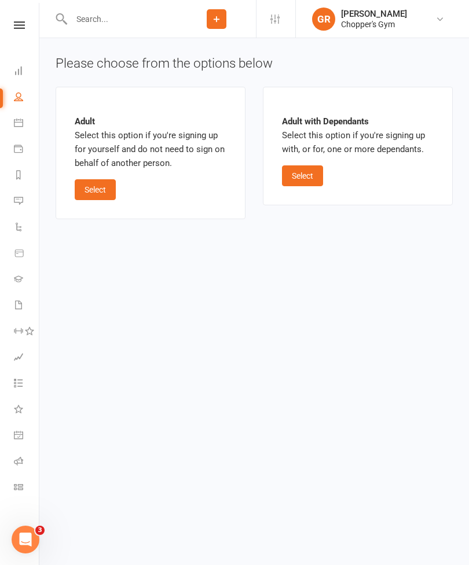
click at [106, 189] on button "Select" at bounding box center [95, 189] width 41 height 21
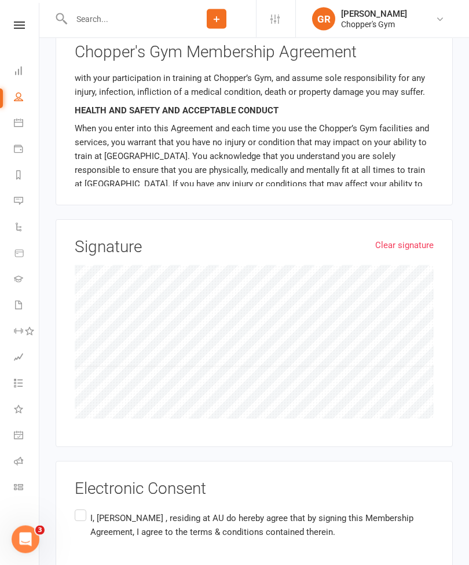
scroll to position [882, 0]
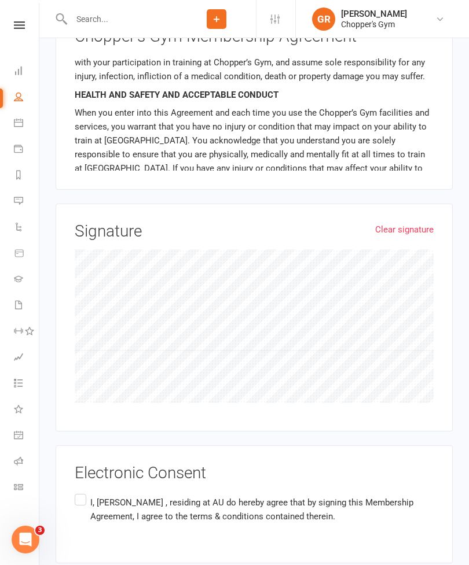
click at [80, 492] on label "I, [PERSON_NAME] , residing at AU do hereby agree that by signing this Membersh…" at bounding box center [254, 510] width 359 height 36
click at [80, 492] on input "I, [PERSON_NAME] , residing at AU do hereby agree that by signing this Membersh…" at bounding box center [79, 492] width 8 height 0
